Goal: Information Seeking & Learning: Understand process/instructions

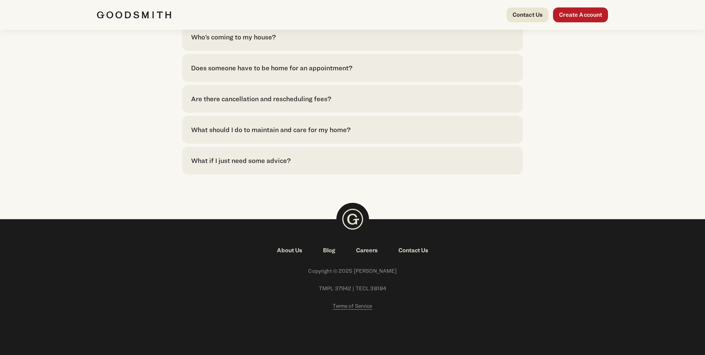
scroll to position [1680, 0]
click at [361, 305] on span "Terms of Service" at bounding box center [352, 305] width 39 height 6
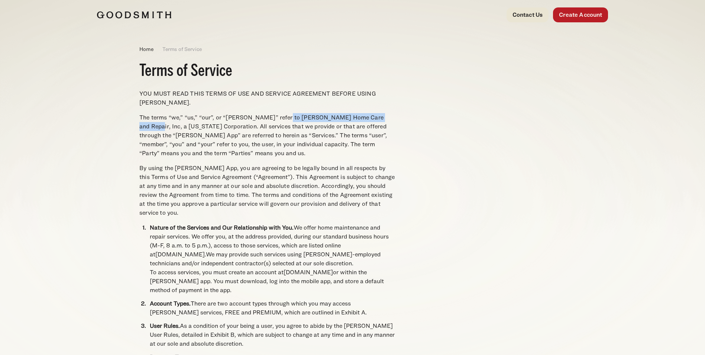
drag, startPoint x: 386, startPoint y: 116, endPoint x: 281, endPoint y: 119, distance: 105.9
click at [281, 119] on p "The terms “we,” “us,” “our”, or “Goodsmith” refer to Goodsmith Home Care and Re…" at bounding box center [267, 135] width 256 height 45
copy p "Goodsmith Home Care and Repair, Inc,"
